Goal: Check status: Check status

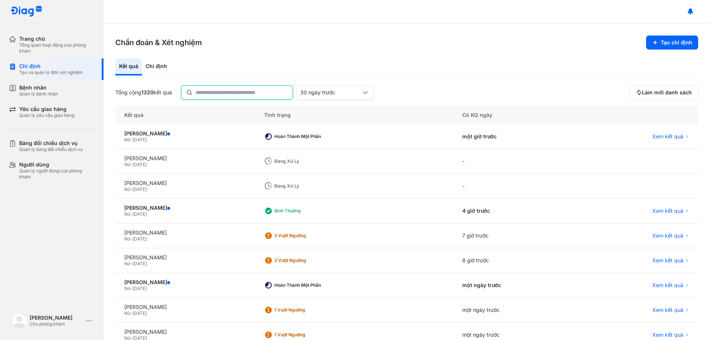
click at [245, 94] on input "text" at bounding box center [242, 92] width 92 height 13
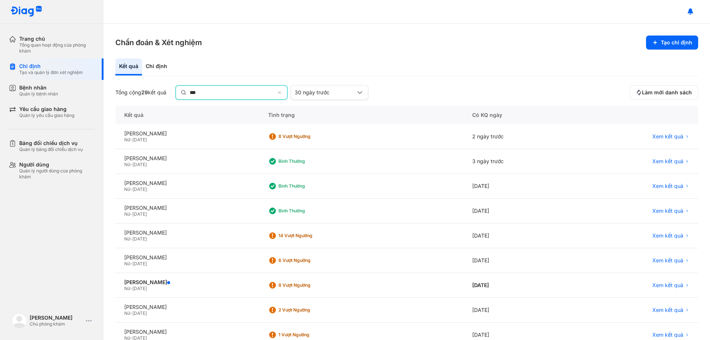
type input "***"
click at [282, 92] on icon at bounding box center [280, 94] width 5 height 6
click at [275, 92] on input "***" at bounding box center [232, 92] width 85 height 13
